Goal: Navigation & Orientation: Understand site structure

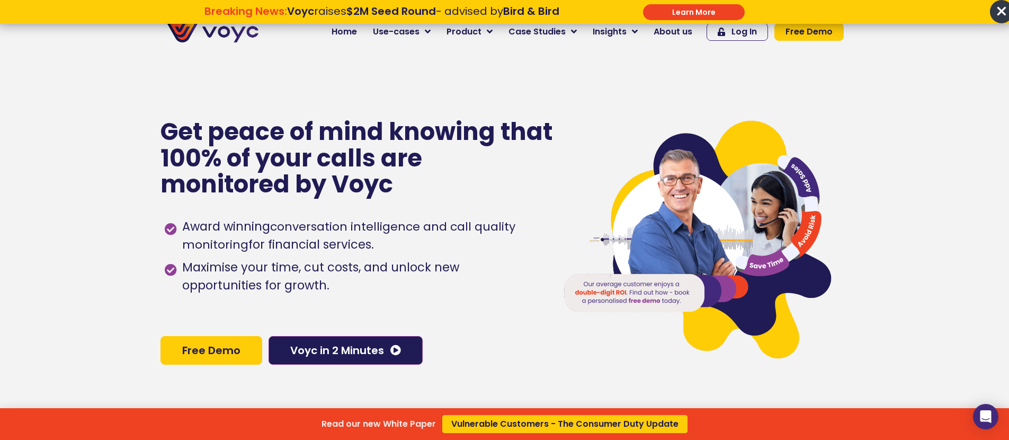
click at [1000, 8] on span "×" at bounding box center [1001, 11] width 23 height 23
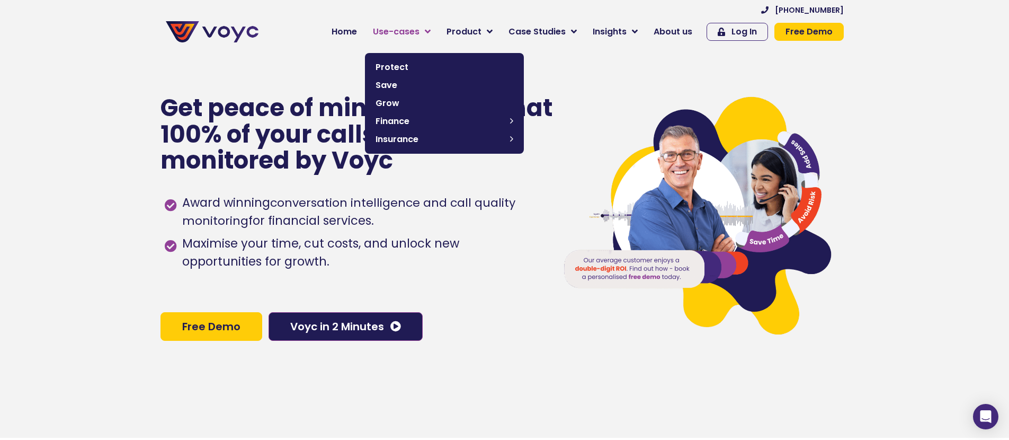
click at [417, 28] on span "Use-cases" at bounding box center [396, 31] width 47 height 13
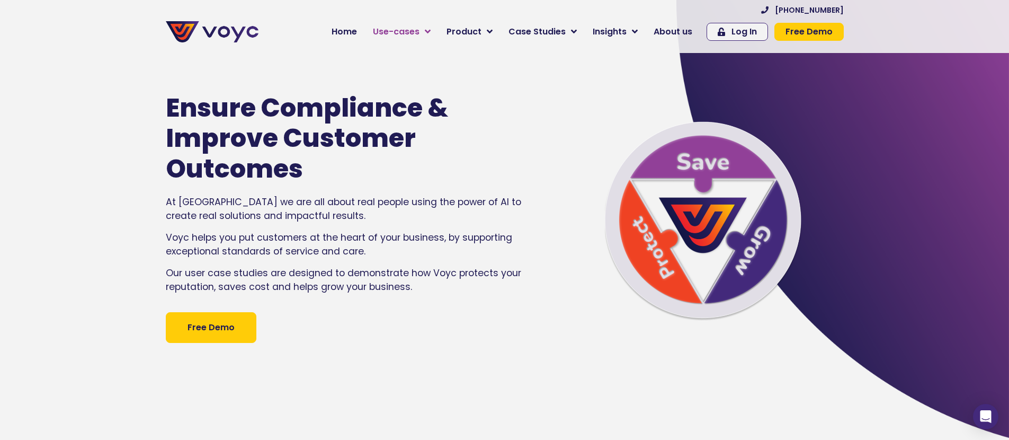
click at [431, 32] on icon at bounding box center [428, 32] width 6 height 10
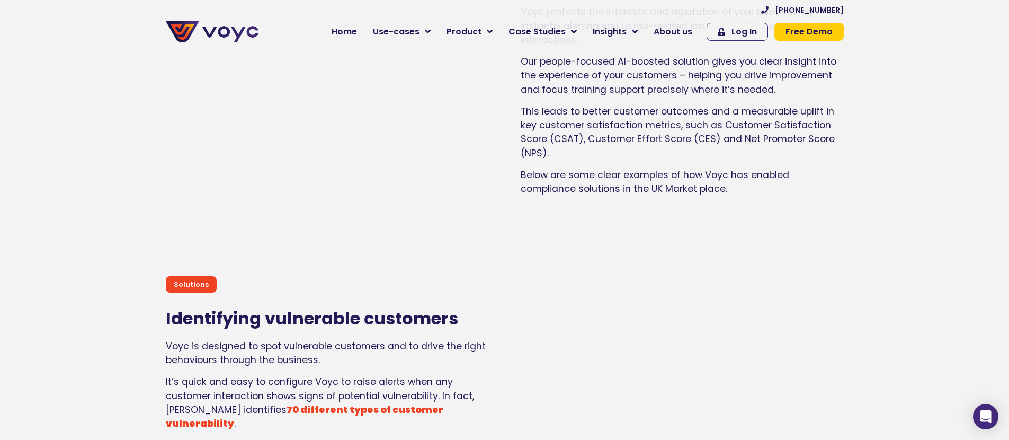
scroll to position [1271, 0]
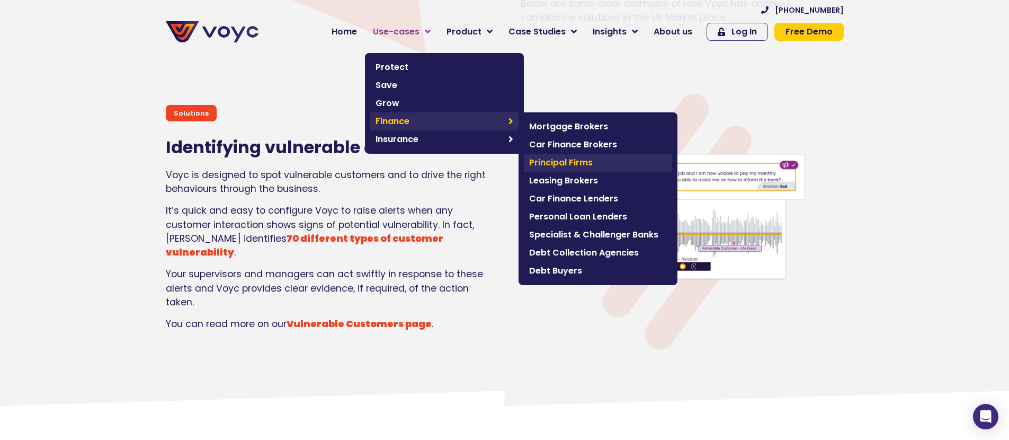
click at [568, 163] on span "Principal Firms" at bounding box center [598, 162] width 138 height 13
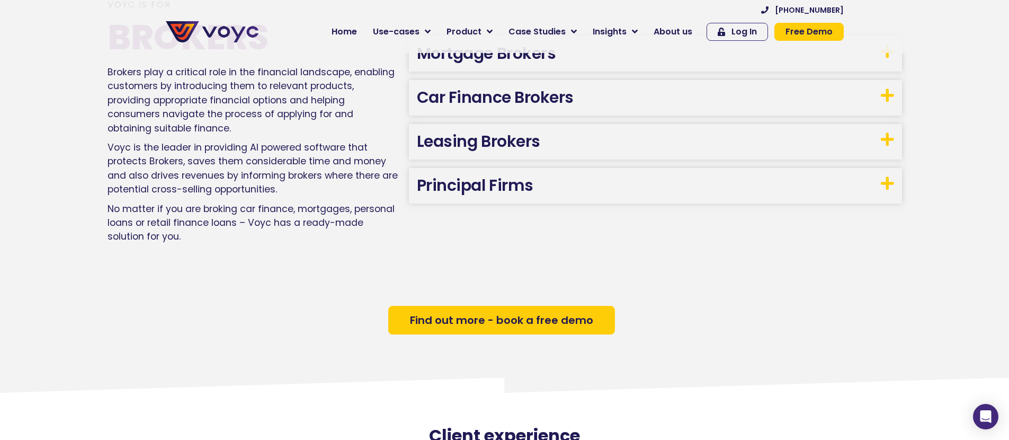
click at [469, 188] on link "Principal Firms" at bounding box center [475, 185] width 116 height 23
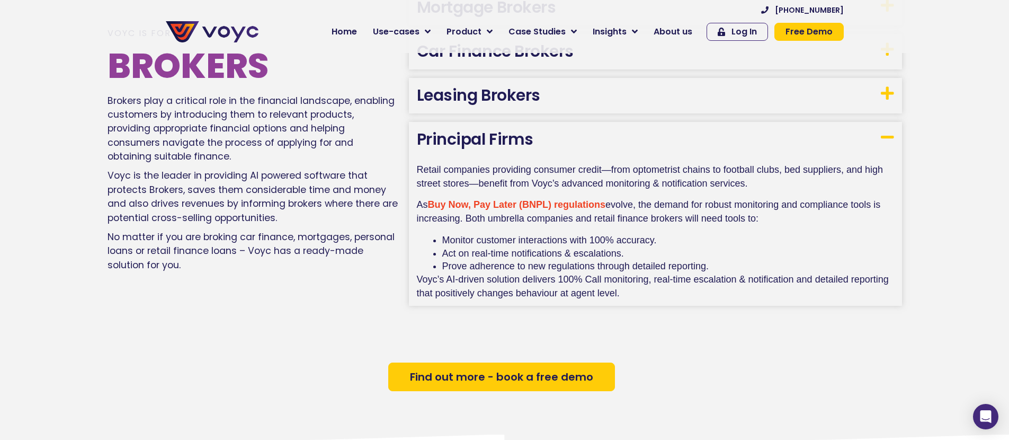
scroll to position [797, 0]
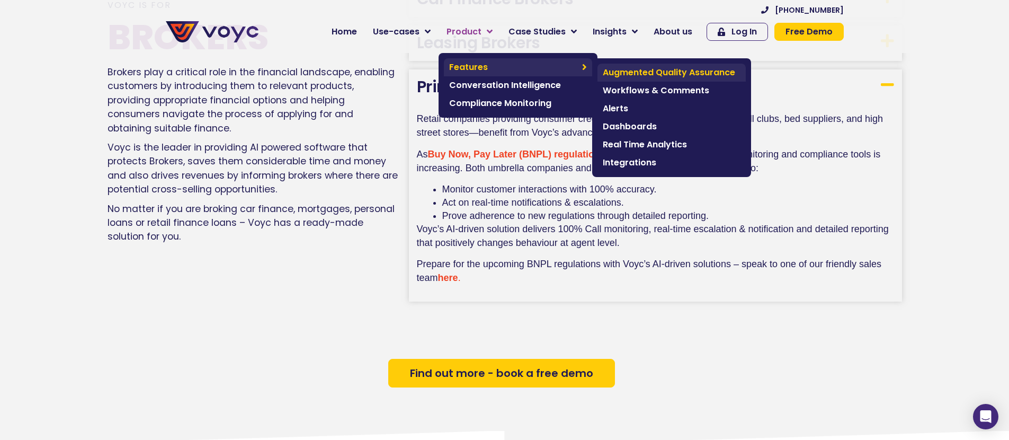
click at [641, 71] on span "Augmented Quality Assurance" at bounding box center [672, 72] width 138 height 13
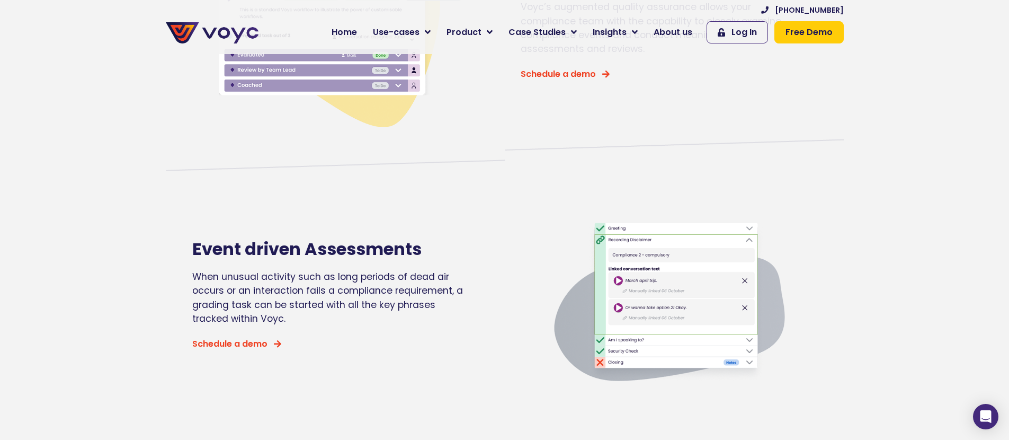
scroll to position [763, 0]
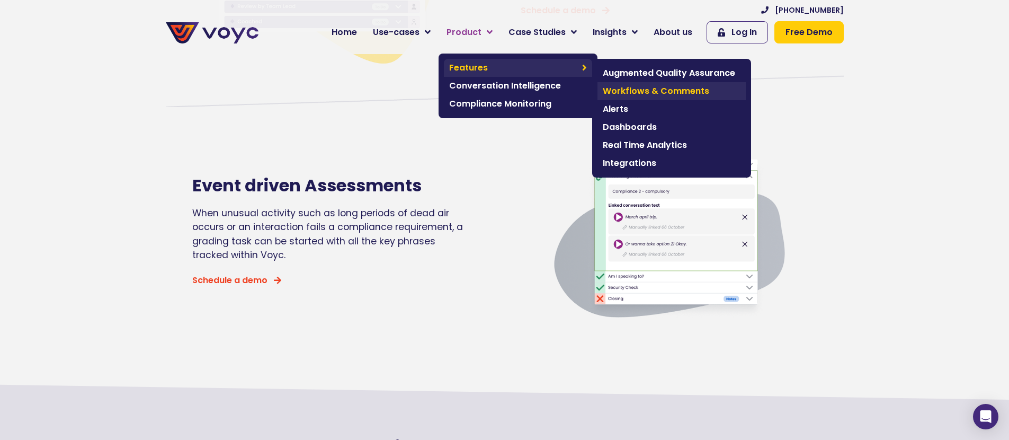
click at [665, 94] on span "Workflows & Comments" at bounding box center [672, 91] width 138 height 13
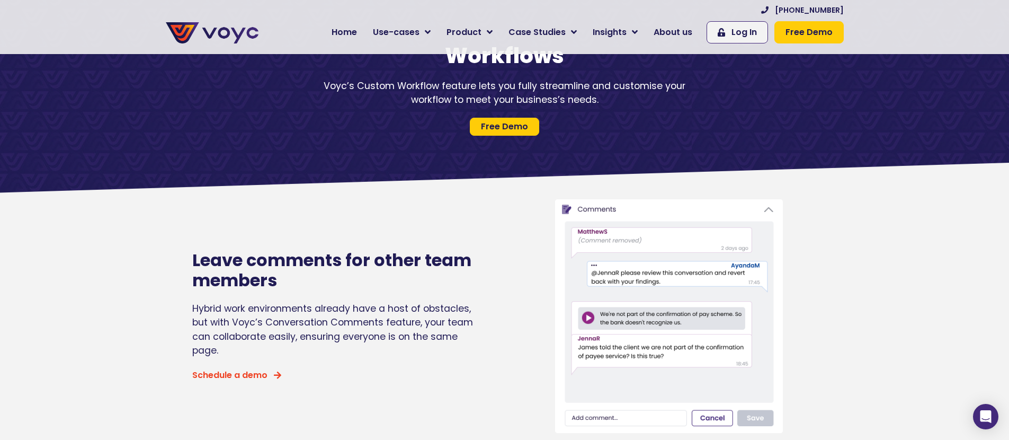
scroll to position [64, 0]
